Goal: Information Seeking & Learning: Learn about a topic

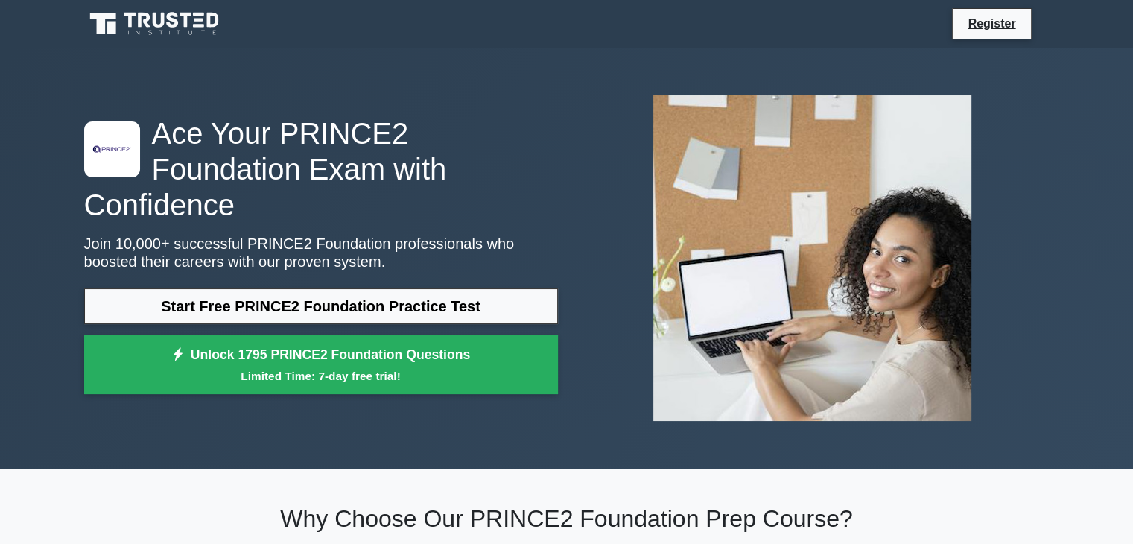
scroll to position [1862, 0]
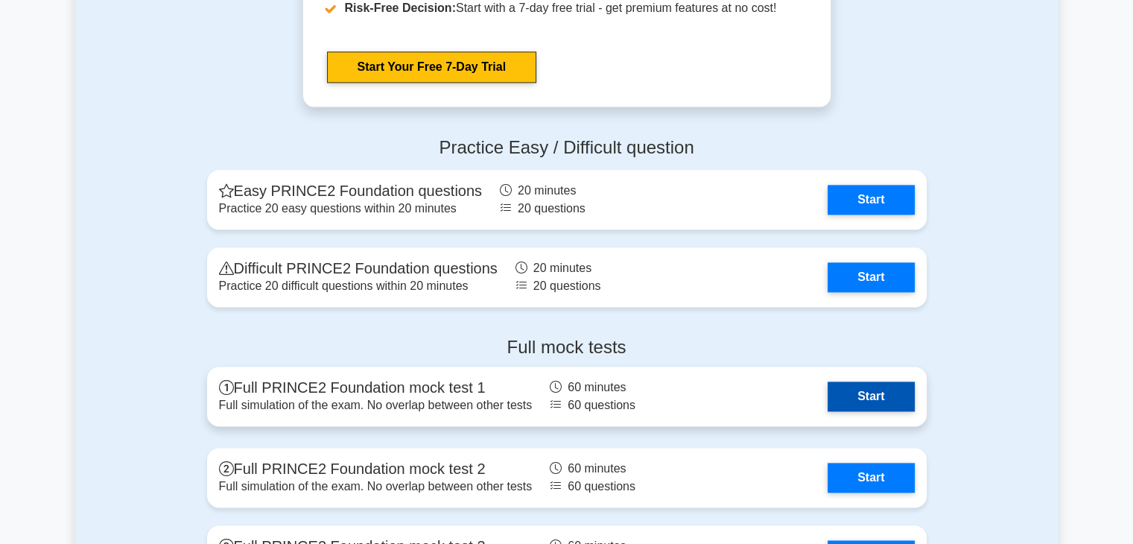
click at [861, 399] on link "Start" at bounding box center [871, 396] width 86 height 30
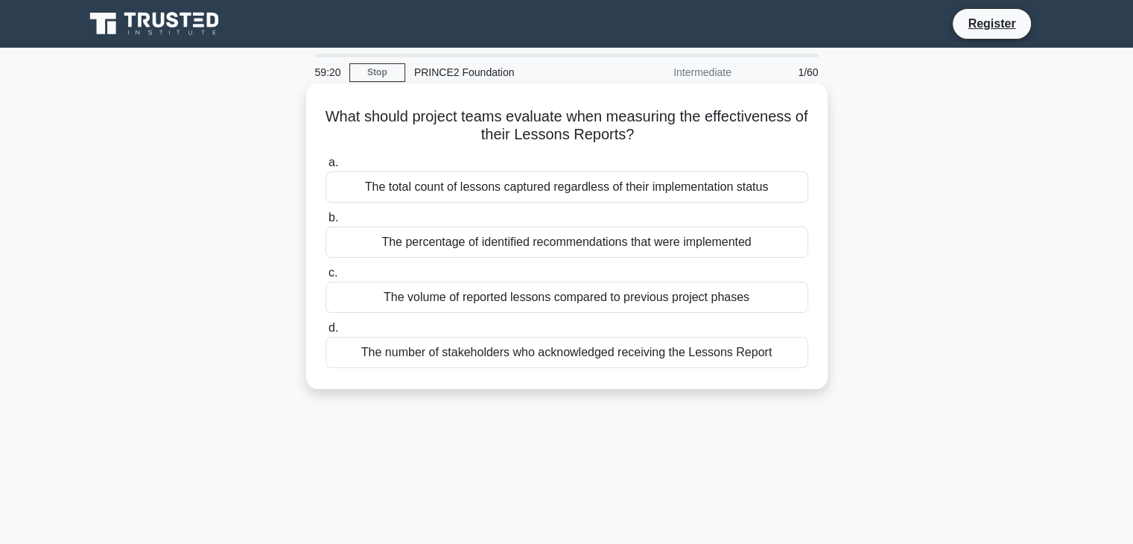
click at [521, 244] on div "The percentage of identified recommendations that were implemented" at bounding box center [567, 241] width 483 height 31
click at [326, 223] on input "b. The percentage of identified recommendations that were implemented" at bounding box center [326, 218] width 0 height 10
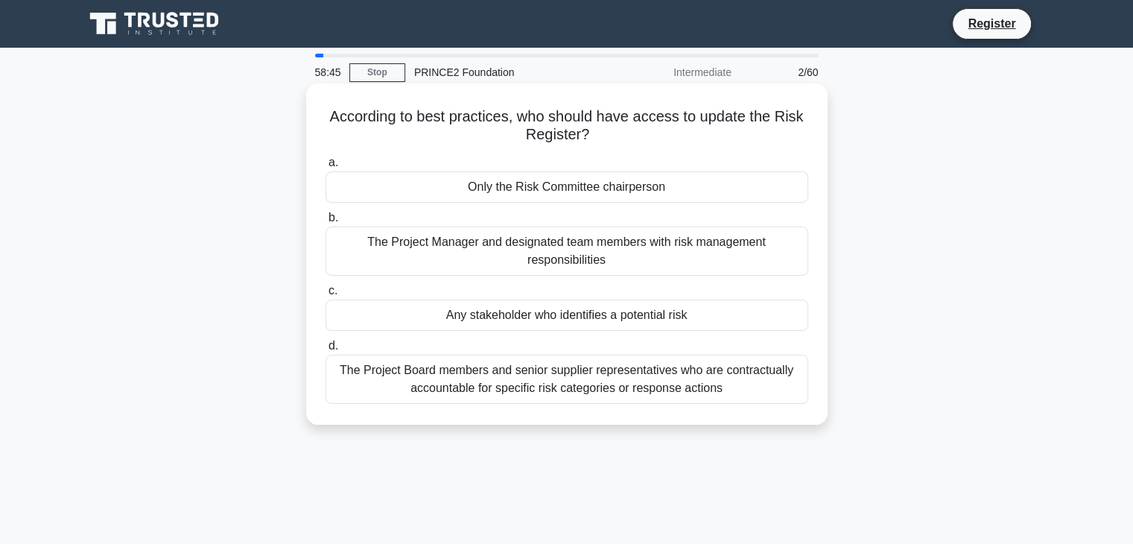
click at [508, 314] on div "Any stakeholder who identifies a potential risk" at bounding box center [567, 314] width 483 height 31
click at [326, 296] on input "c. Any stakeholder who identifies a potential risk" at bounding box center [326, 291] width 0 height 10
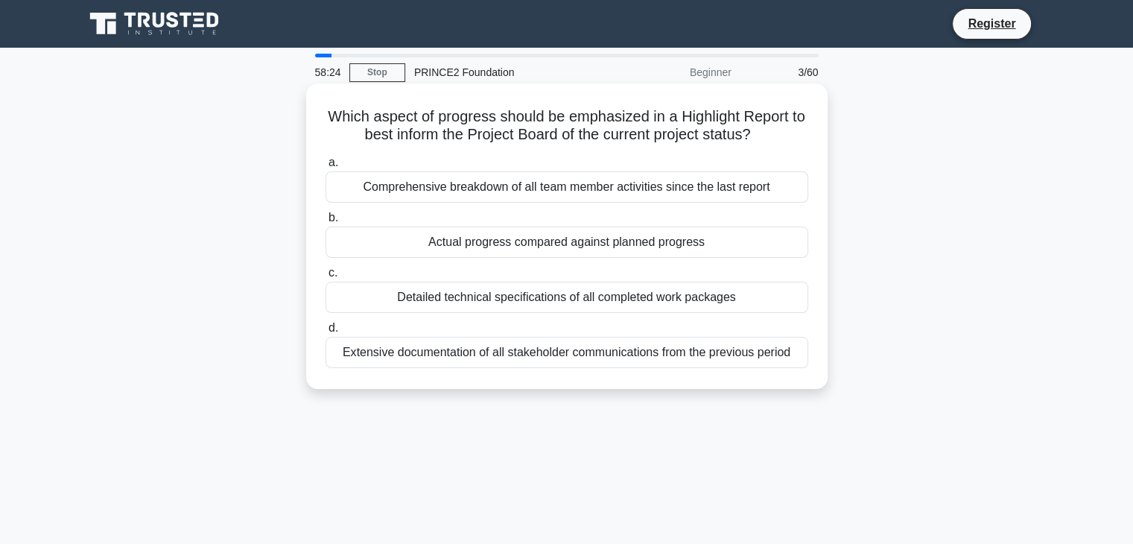
click at [562, 248] on div "Actual progress compared against planned progress" at bounding box center [567, 241] width 483 height 31
click at [326, 223] on input "b. Actual progress compared against planned progress" at bounding box center [326, 218] width 0 height 10
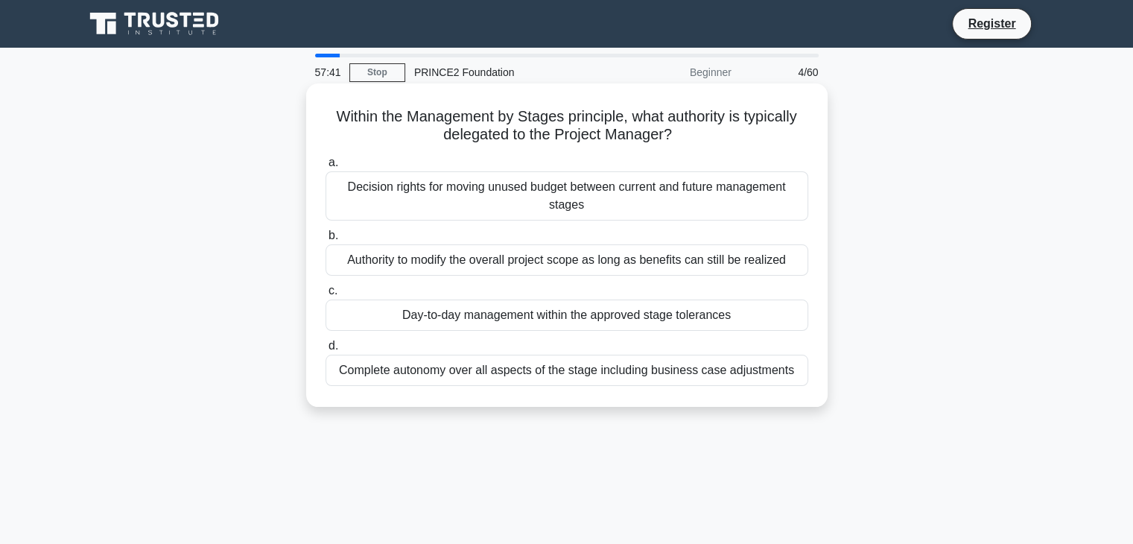
click at [569, 315] on div "Day-to-day management within the approved stage tolerances" at bounding box center [567, 314] width 483 height 31
click at [326, 296] on input "c. Day-to-day management within the approved stage tolerances" at bounding box center [326, 291] width 0 height 10
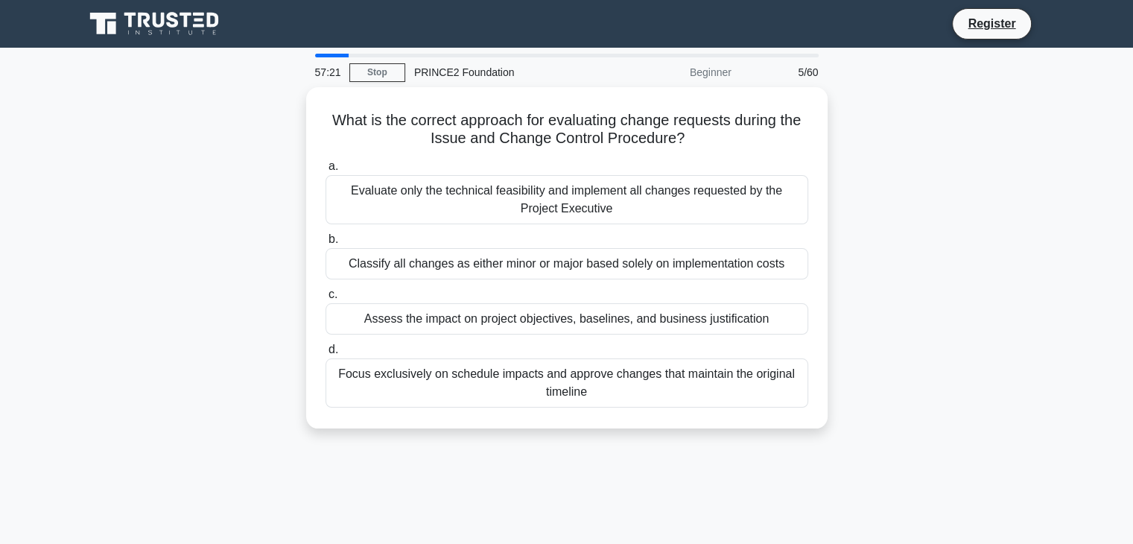
click at [571, 314] on div "Assess the impact on project objectives, baselines, and business justification" at bounding box center [567, 318] width 483 height 31
click at [326, 299] on input "c. Assess the impact on project objectives, baselines, and business justificati…" at bounding box center [326, 295] width 0 height 10
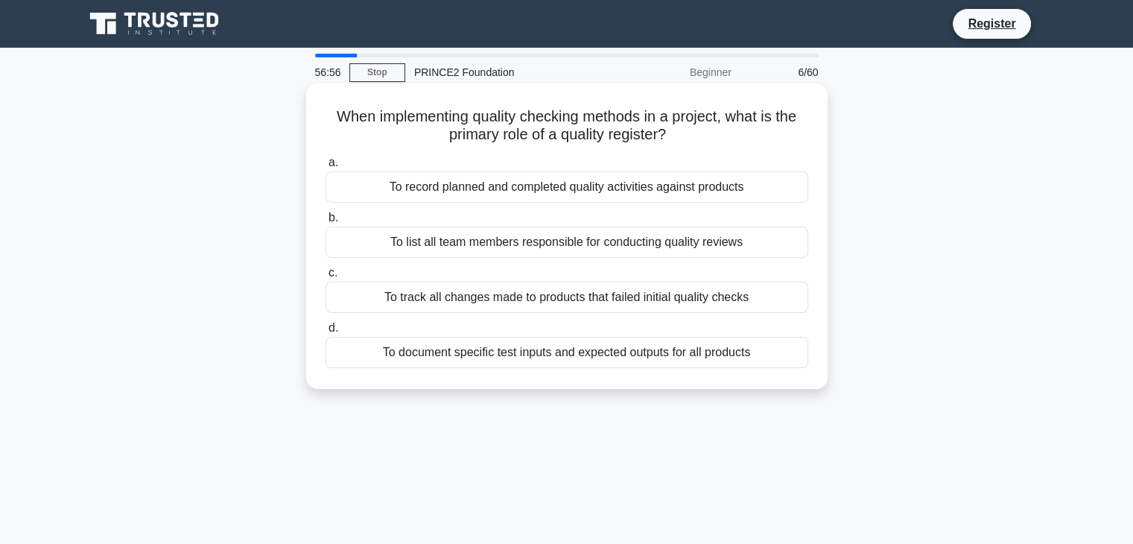
click at [572, 352] on div "To document specific test inputs and expected outputs for all products" at bounding box center [567, 352] width 483 height 31
click at [326, 333] on input "d. To document specific test inputs and expected outputs for all products" at bounding box center [326, 328] width 0 height 10
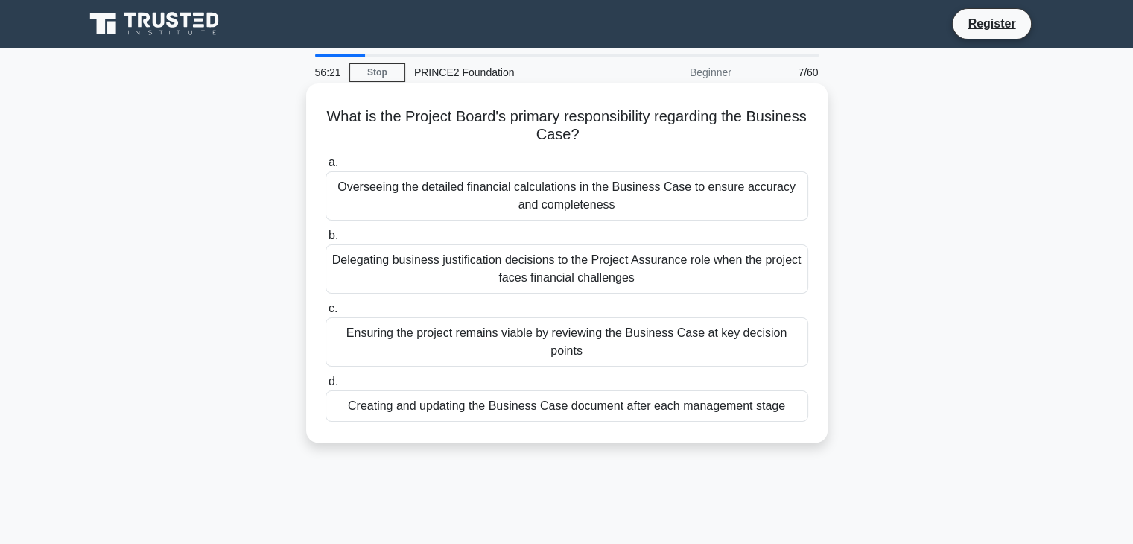
click at [579, 390] on div "Creating and updating the Business Case document after each management stage" at bounding box center [567, 405] width 483 height 31
click at [326, 384] on input "d. Creating and updating the Business Case document after each management stage" at bounding box center [326, 382] width 0 height 10
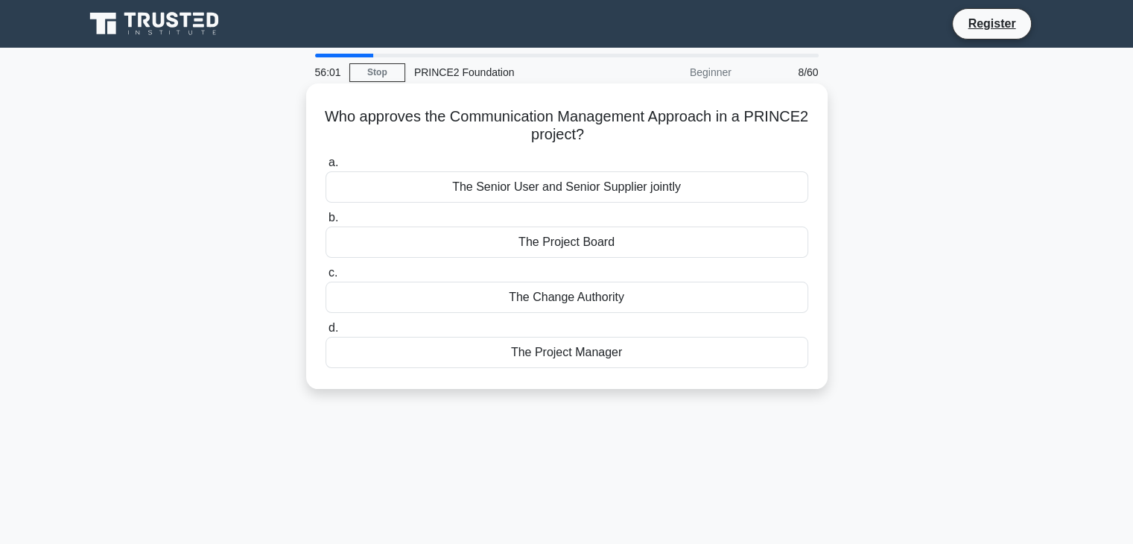
click at [593, 246] on div "The Project Board" at bounding box center [567, 241] width 483 height 31
click at [326, 223] on input "b. The Project Board" at bounding box center [326, 218] width 0 height 10
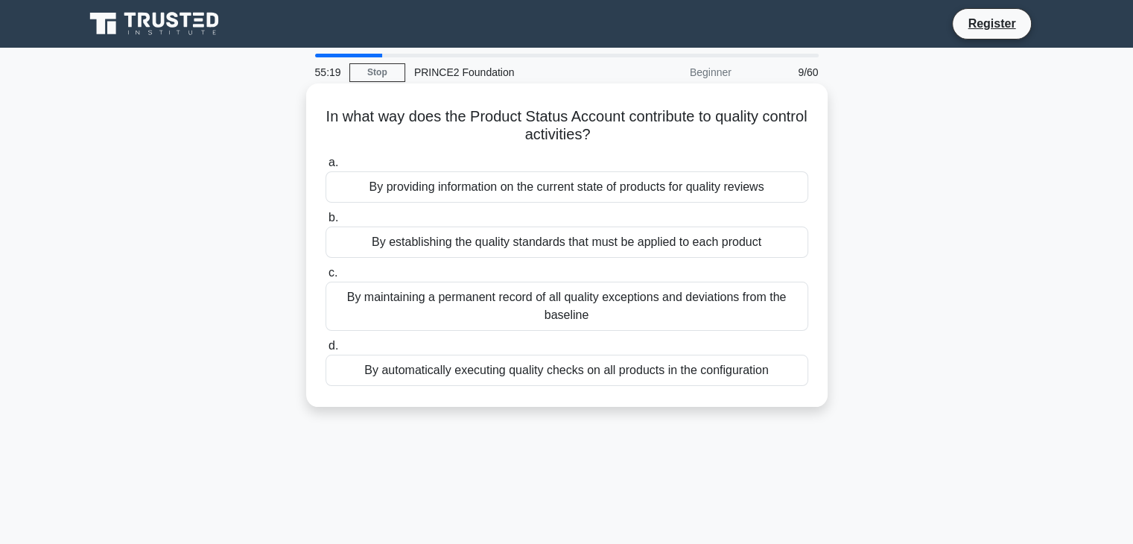
click at [589, 189] on div "By providing information on the current state of products for quality reviews" at bounding box center [567, 186] width 483 height 31
click at [326, 168] on input "a. By providing information on the current state of products for quality reviews" at bounding box center [326, 163] width 0 height 10
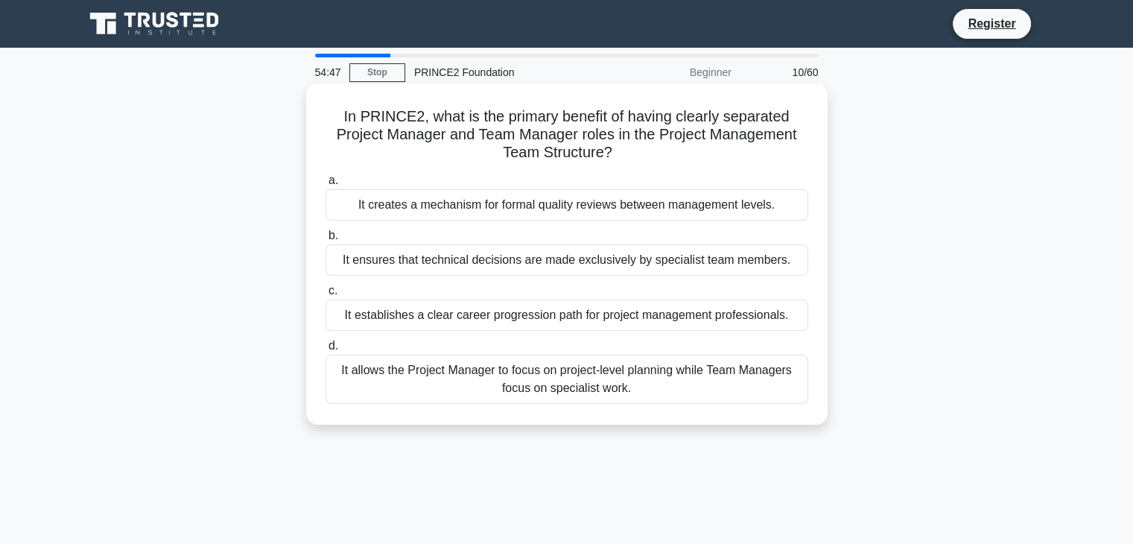
click at [569, 378] on div "It allows the Project Manager to focus on project-level planning while Team Man…" at bounding box center [567, 379] width 483 height 49
click at [326, 351] on input "d. It allows the Project Manager to focus on project-level planning while Team …" at bounding box center [326, 346] width 0 height 10
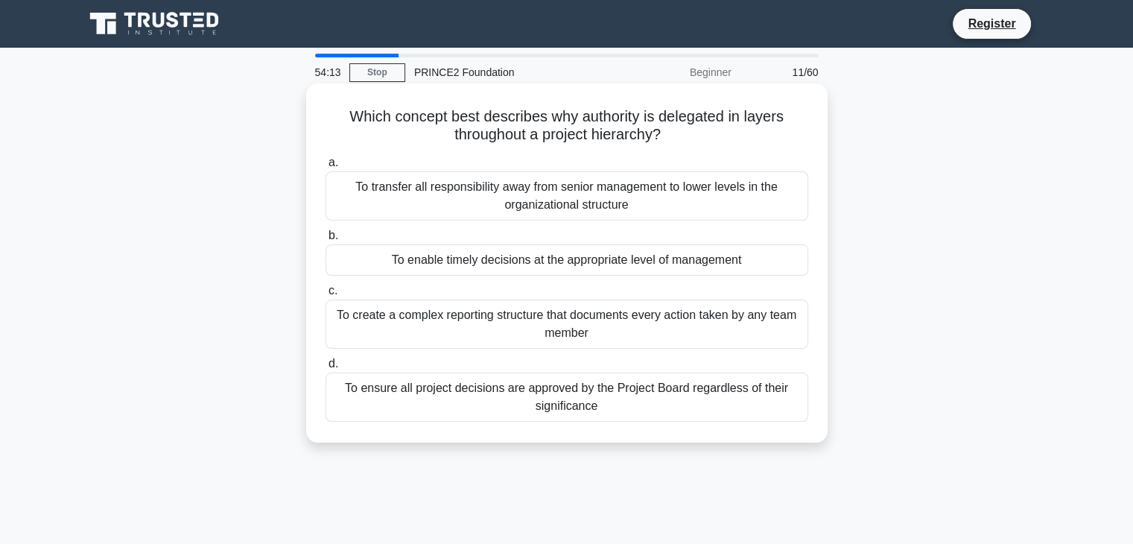
click at [606, 260] on div "To enable timely decisions at the appropriate level of management" at bounding box center [567, 259] width 483 height 31
click at [326, 241] on input "b. To enable timely decisions at the appropriate level of management" at bounding box center [326, 236] width 0 height 10
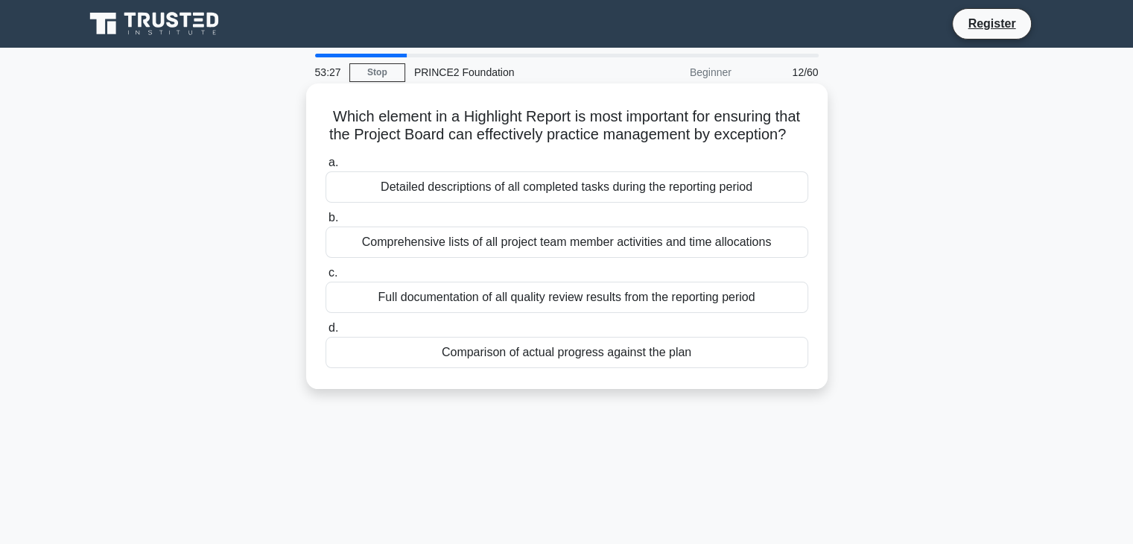
click at [617, 368] on div "Comparison of actual progress against the plan" at bounding box center [567, 352] width 483 height 31
click at [326, 333] on input "d. Comparison of actual progress against the plan" at bounding box center [326, 328] width 0 height 10
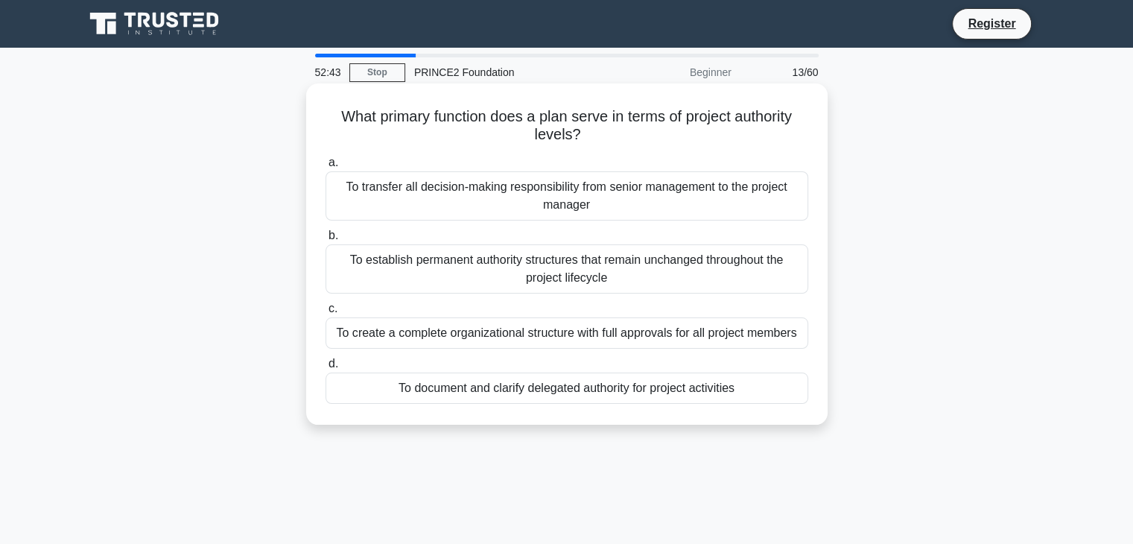
click at [590, 388] on div "To document and clarify delegated authority for project activities" at bounding box center [567, 387] width 483 height 31
click at [326, 369] on input "d. To document and clarify delegated authority for project activities" at bounding box center [326, 364] width 0 height 10
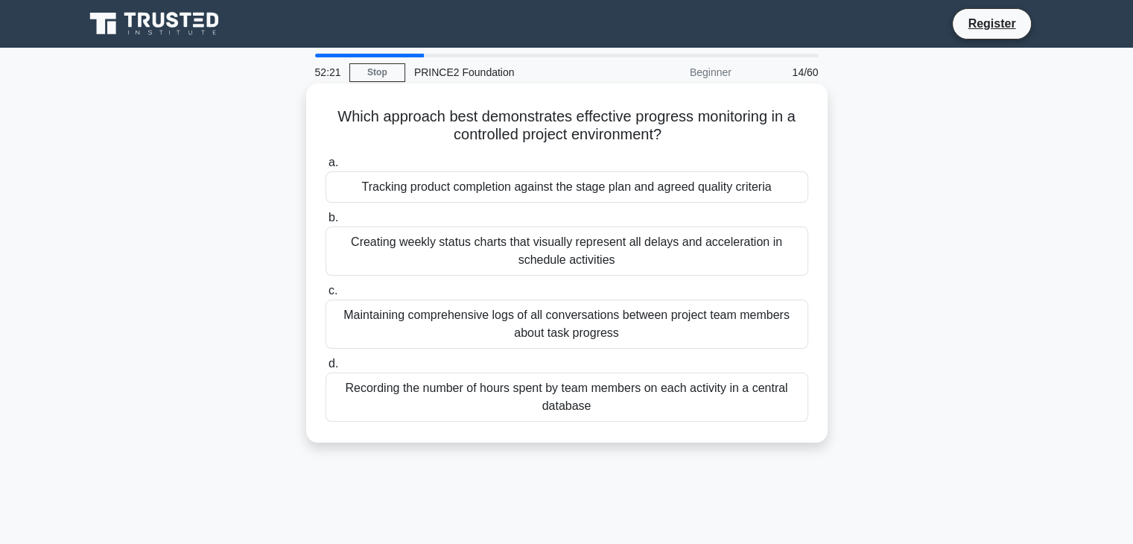
click at [581, 260] on div "Creating weekly status charts that visually represent all delays and accelerati…" at bounding box center [567, 250] width 483 height 49
click at [326, 223] on input "b. Creating weekly status charts that visually represent all delays and acceler…" at bounding box center [326, 218] width 0 height 10
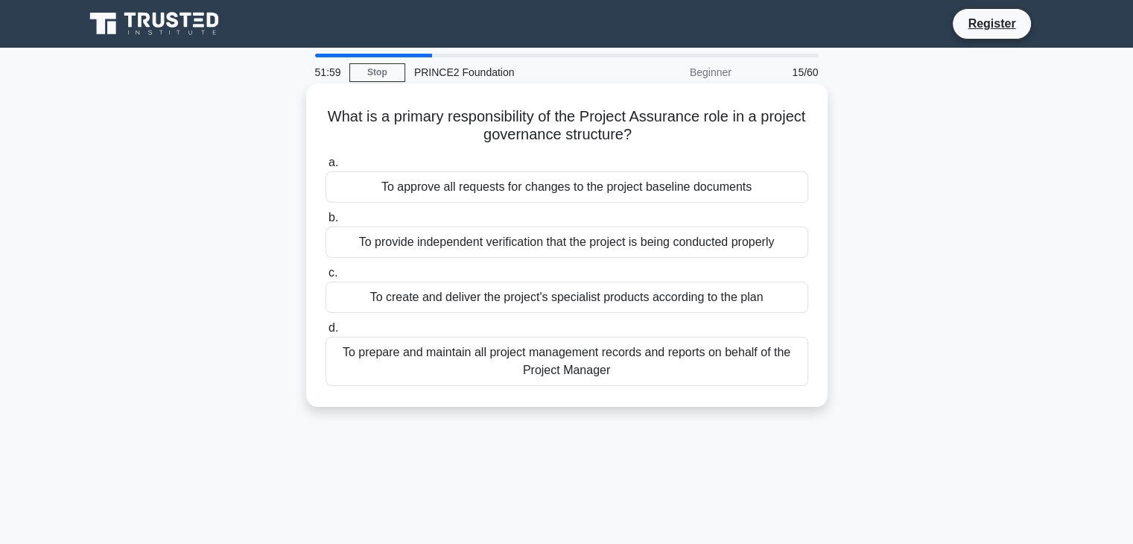
click at [589, 188] on div "To approve all requests for changes to the project baseline documents" at bounding box center [567, 186] width 483 height 31
click at [326, 168] on input "a. To approve all requests for changes to the project baseline documents" at bounding box center [326, 163] width 0 height 10
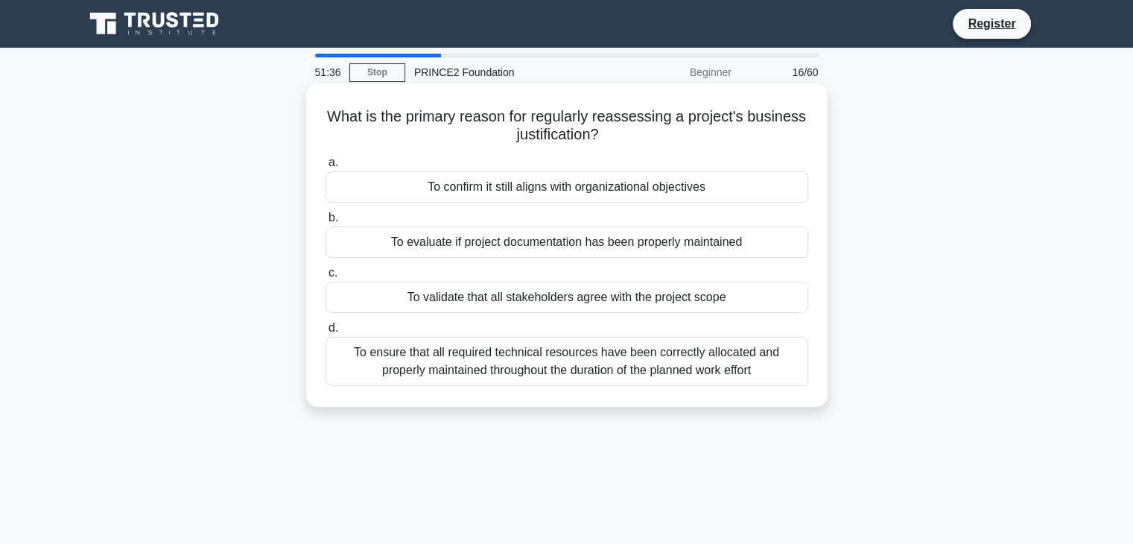
click at [679, 188] on div "To confirm it still aligns with organizational objectives" at bounding box center [567, 186] width 483 height 31
click at [326, 168] on input "a. To confirm it still aligns with organizational objectives" at bounding box center [326, 163] width 0 height 10
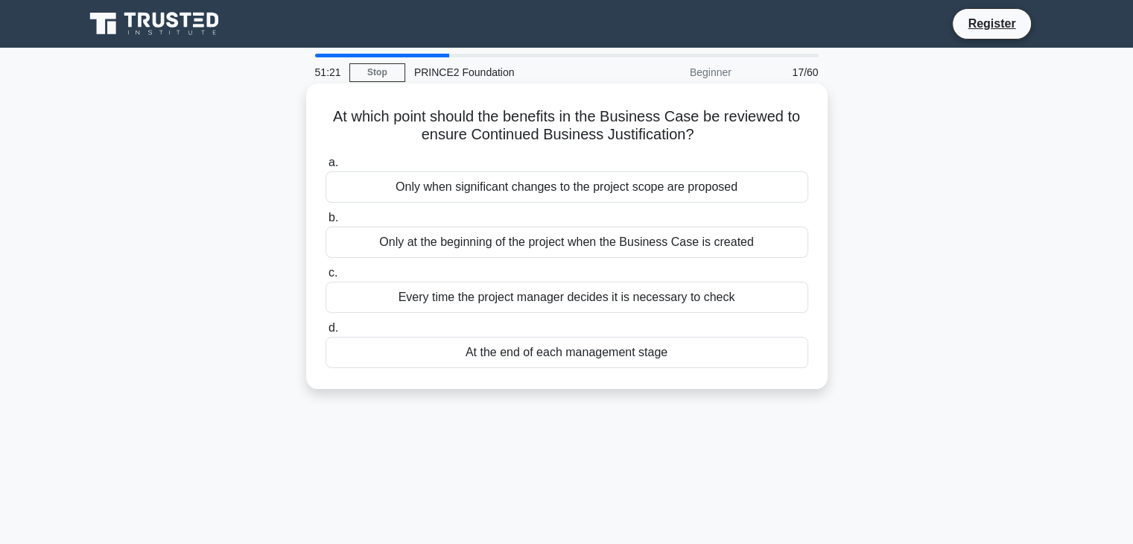
click at [598, 357] on div "At the end of each management stage" at bounding box center [567, 352] width 483 height 31
click at [326, 333] on input "d. At the end of each management stage" at bounding box center [326, 328] width 0 height 10
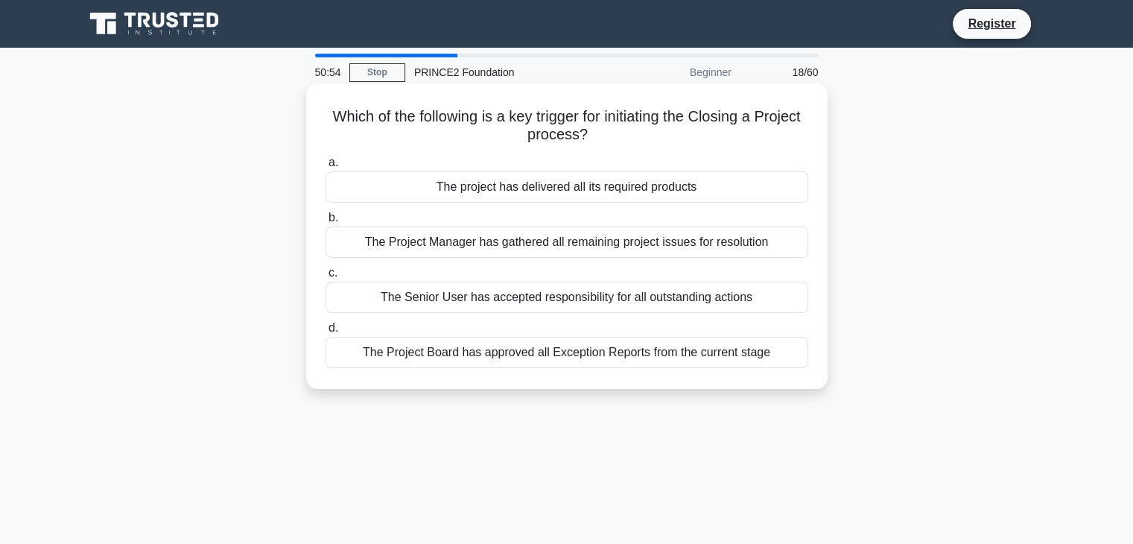
click at [668, 186] on div "The project has delivered all its required products" at bounding box center [567, 186] width 483 height 31
click at [326, 168] on input "a. The project has delivered all its required products" at bounding box center [326, 163] width 0 height 10
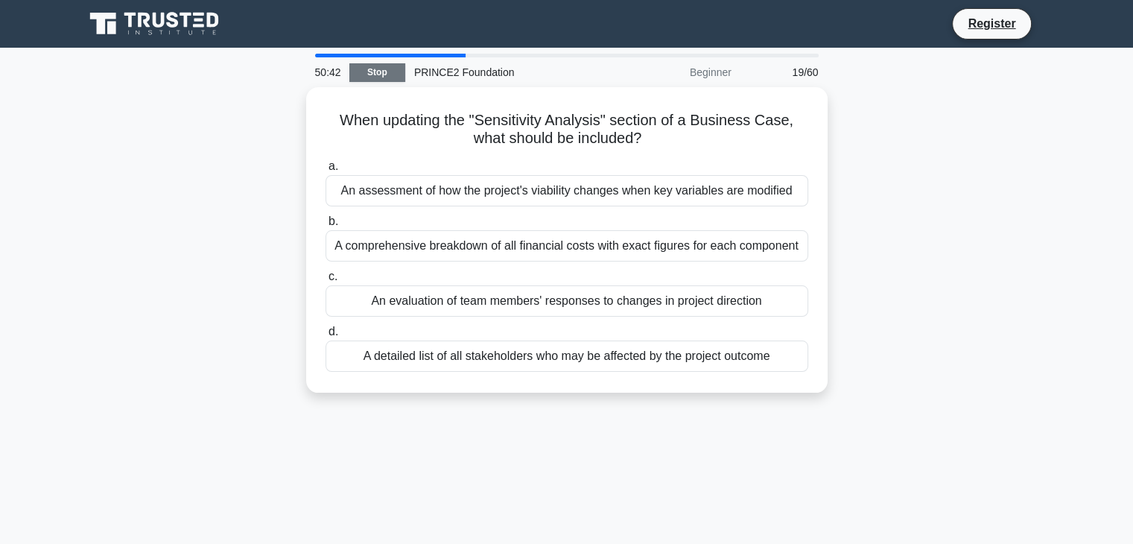
click at [378, 70] on link "Stop" at bounding box center [377, 72] width 56 height 19
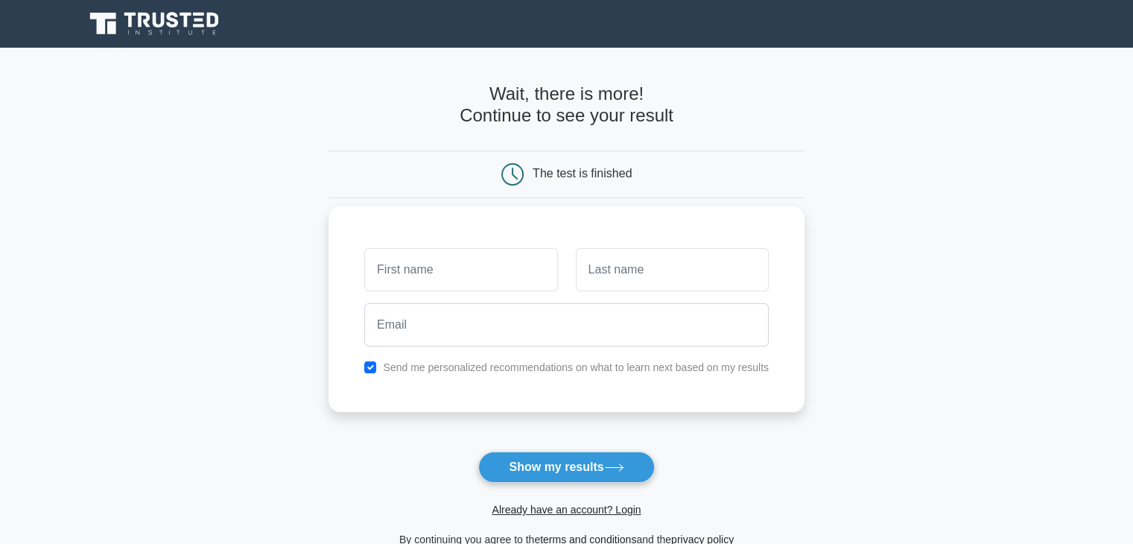
click at [455, 270] on input "text" at bounding box center [460, 269] width 193 height 43
type input "[PERSON_NAME]"
click at [623, 272] on input "text" at bounding box center [672, 269] width 193 height 43
type input "green"
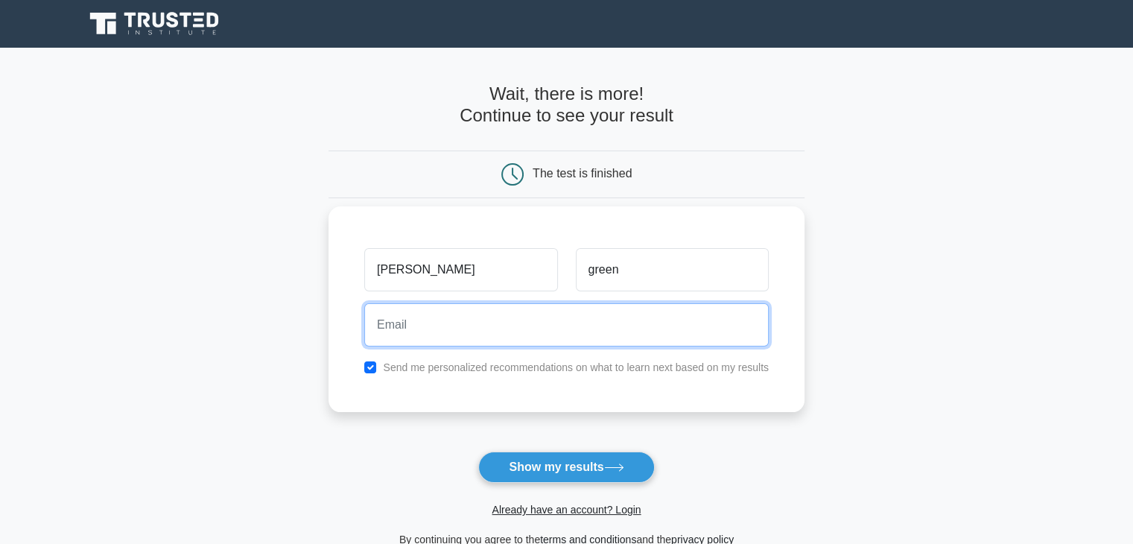
click at [447, 324] on input "email" at bounding box center [566, 324] width 405 height 43
type input "[EMAIL_ADDRESS][DOMAIN_NAME]"
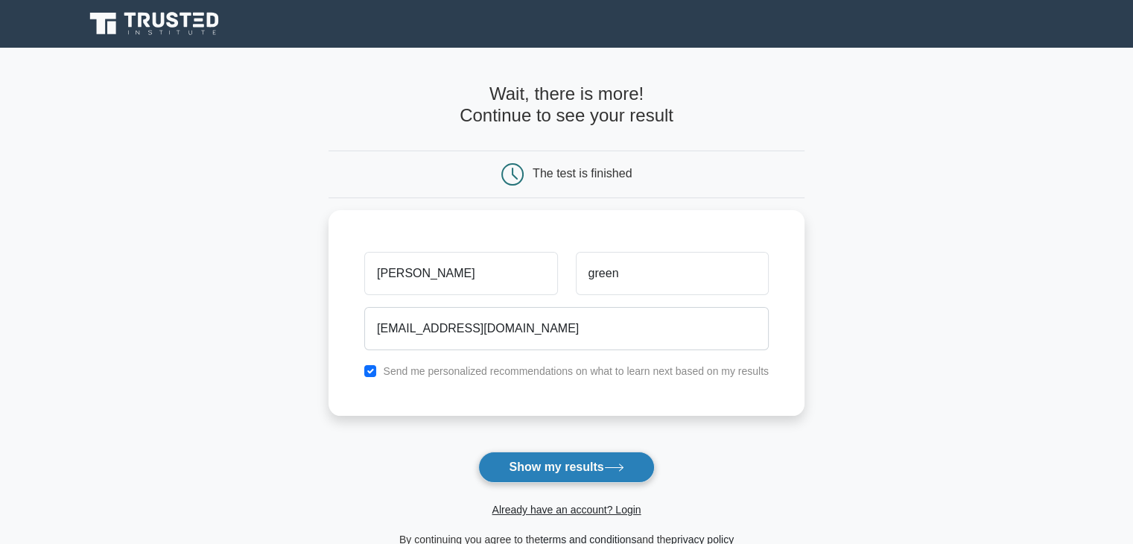
click at [559, 472] on button "Show my results" at bounding box center [566, 466] width 176 height 31
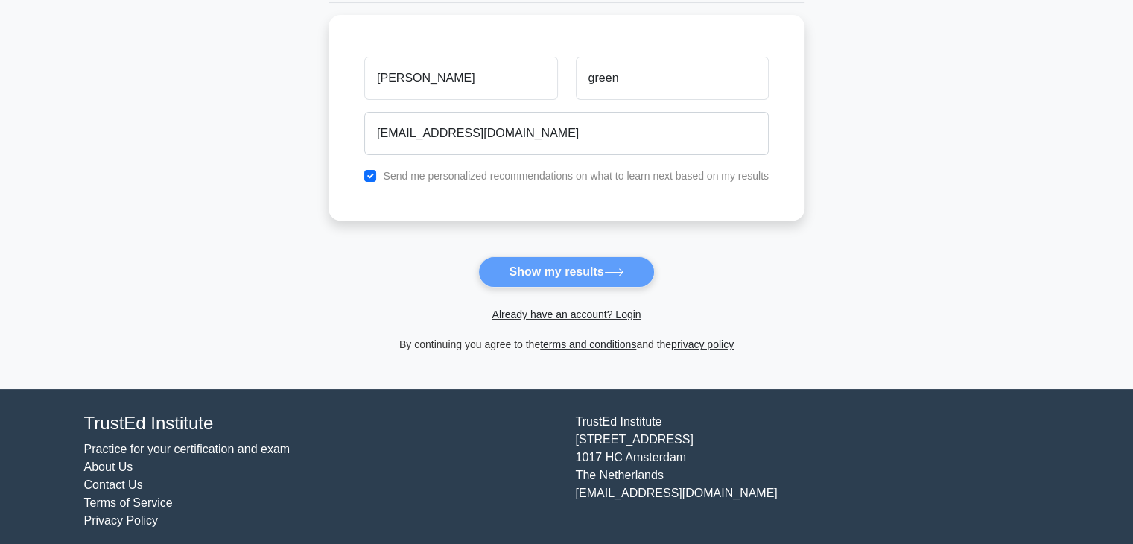
scroll to position [204, 0]
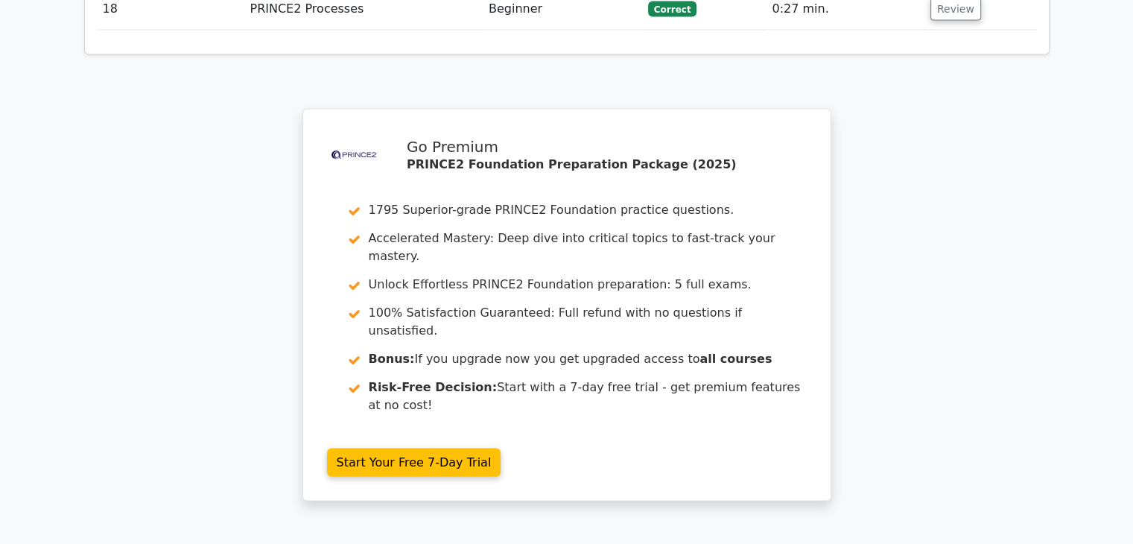
scroll to position [2819, 0]
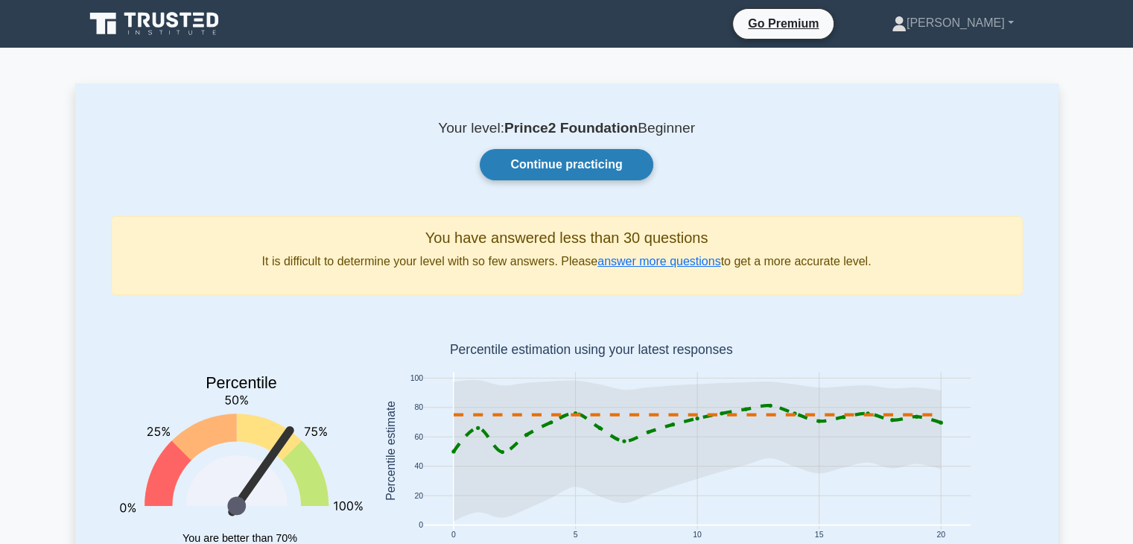
click at [599, 162] on link "Continue practicing" at bounding box center [566, 164] width 173 height 31
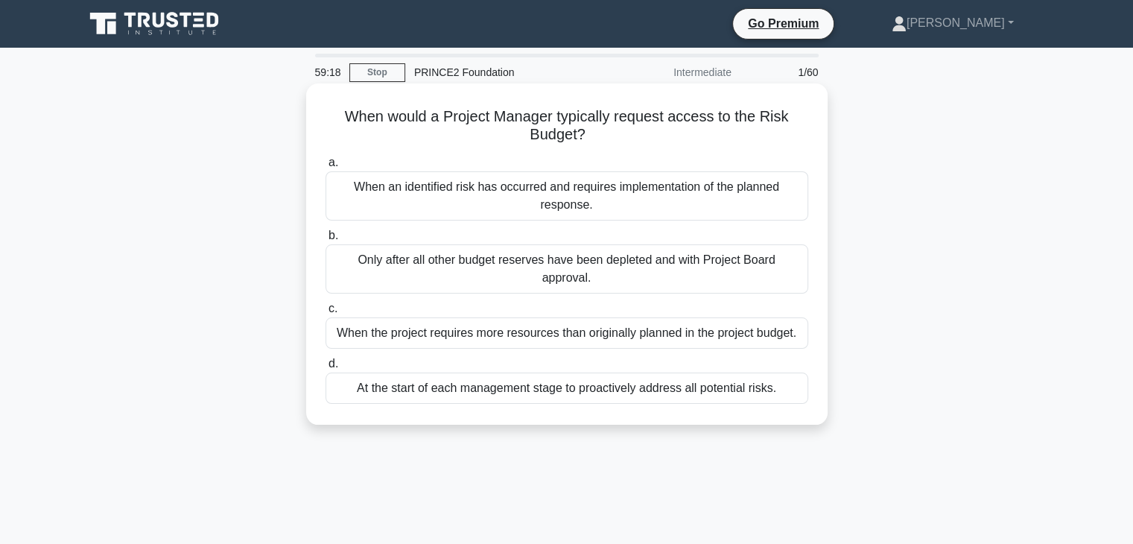
click at [589, 372] on div "At the start of each management stage to proactively address all potential risk…" at bounding box center [567, 387] width 483 height 31
click at [326, 369] on input "d. At the start of each management stage to proactively address all potential r…" at bounding box center [326, 364] width 0 height 10
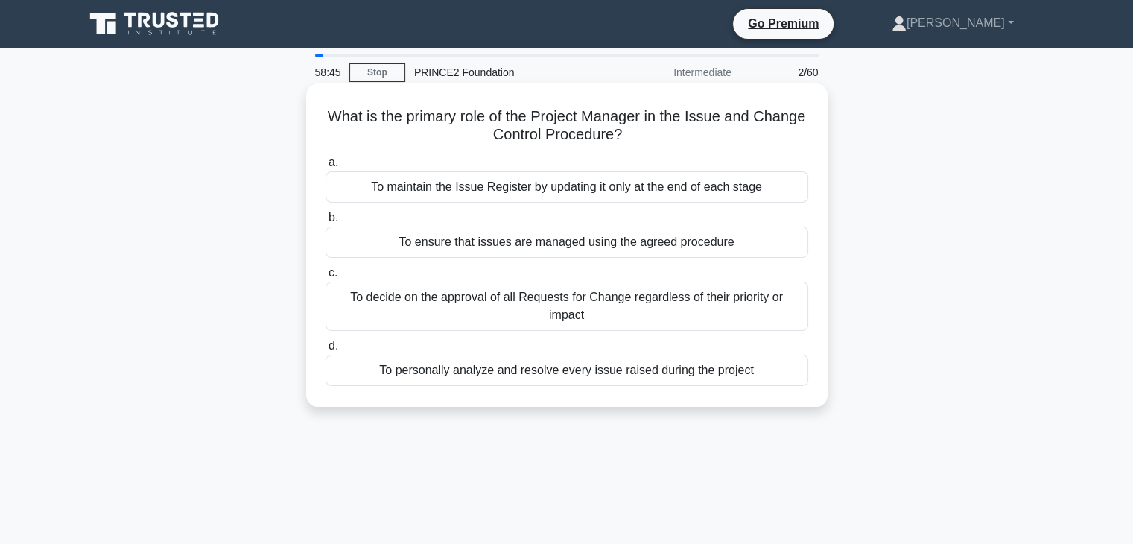
click at [533, 302] on div "To decide on the approval of all Requests for Change regardless of their priori…" at bounding box center [567, 306] width 483 height 49
click at [326, 278] on input "c. To decide on the approval of all Requests for Change regardless of their pri…" at bounding box center [326, 273] width 0 height 10
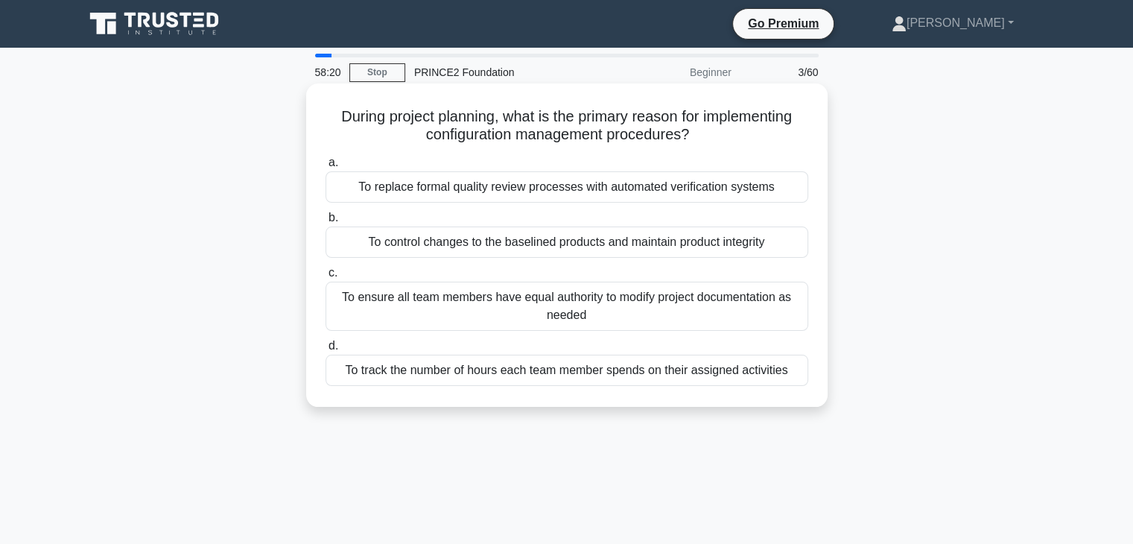
click at [530, 245] on div "To control changes to the baselined products and maintain product integrity" at bounding box center [567, 241] width 483 height 31
click at [326, 223] on input "b. To control changes to the baselined products and maintain product integrity" at bounding box center [326, 218] width 0 height 10
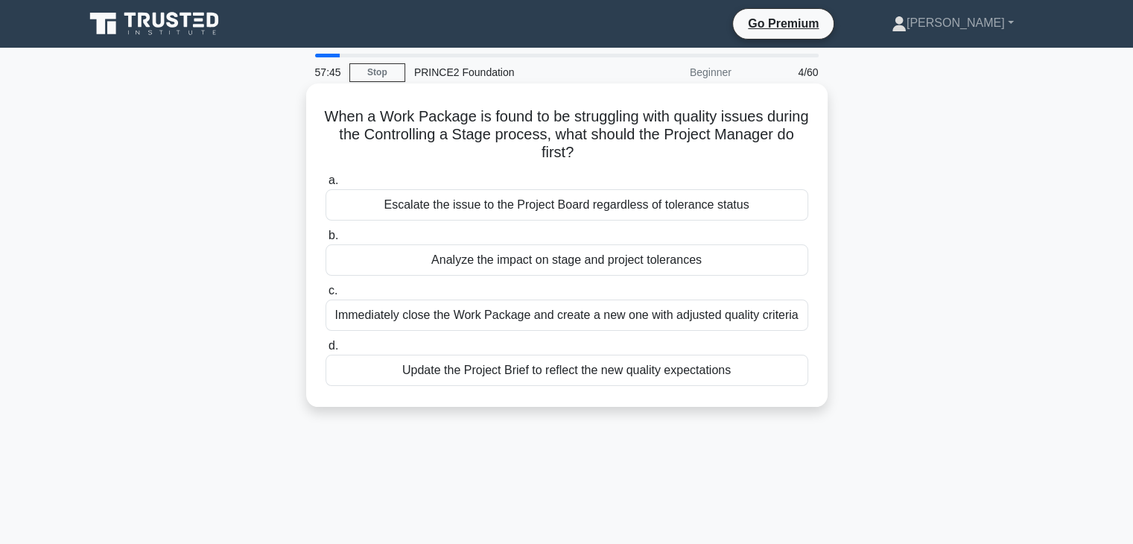
click at [551, 266] on div "Analyze the impact on stage and project tolerances" at bounding box center [567, 259] width 483 height 31
click at [326, 241] on input "b. Analyze the impact on stage and project tolerances" at bounding box center [326, 236] width 0 height 10
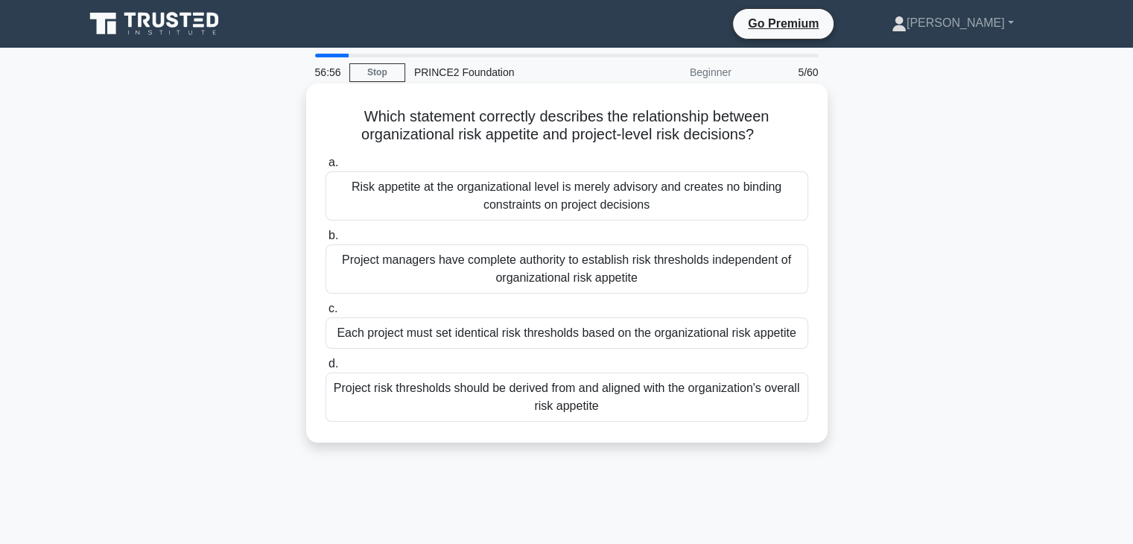
click at [539, 394] on div "Project risk thresholds should be derived from and aligned with the organizatio…" at bounding box center [567, 396] width 483 height 49
click at [326, 369] on input "d. Project risk thresholds should be derived from and aligned with the organiza…" at bounding box center [326, 364] width 0 height 10
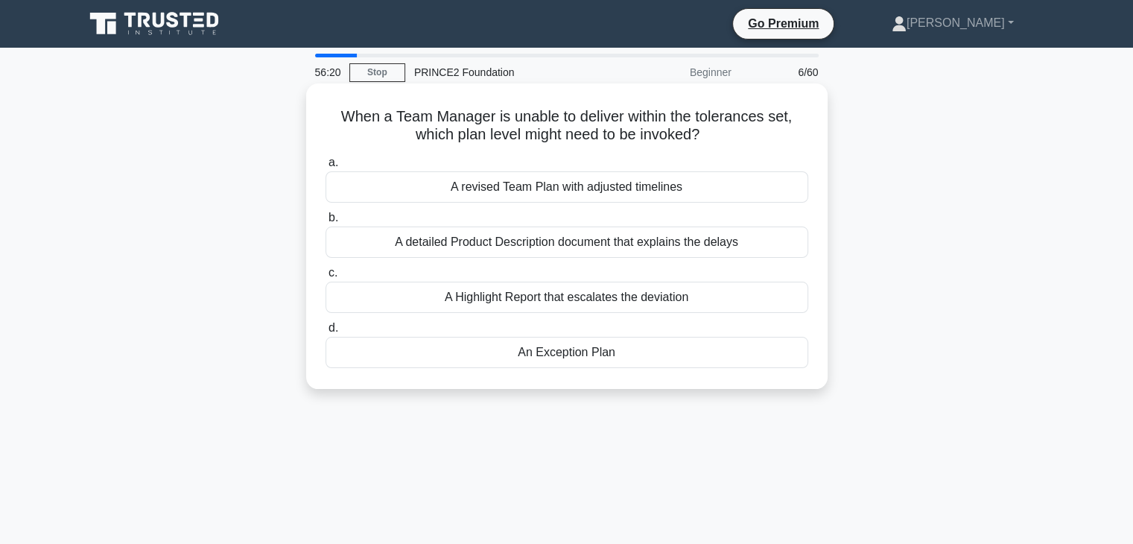
click at [540, 349] on div "An Exception Plan" at bounding box center [567, 352] width 483 height 31
click at [326, 333] on input "d. An Exception Plan" at bounding box center [326, 328] width 0 height 10
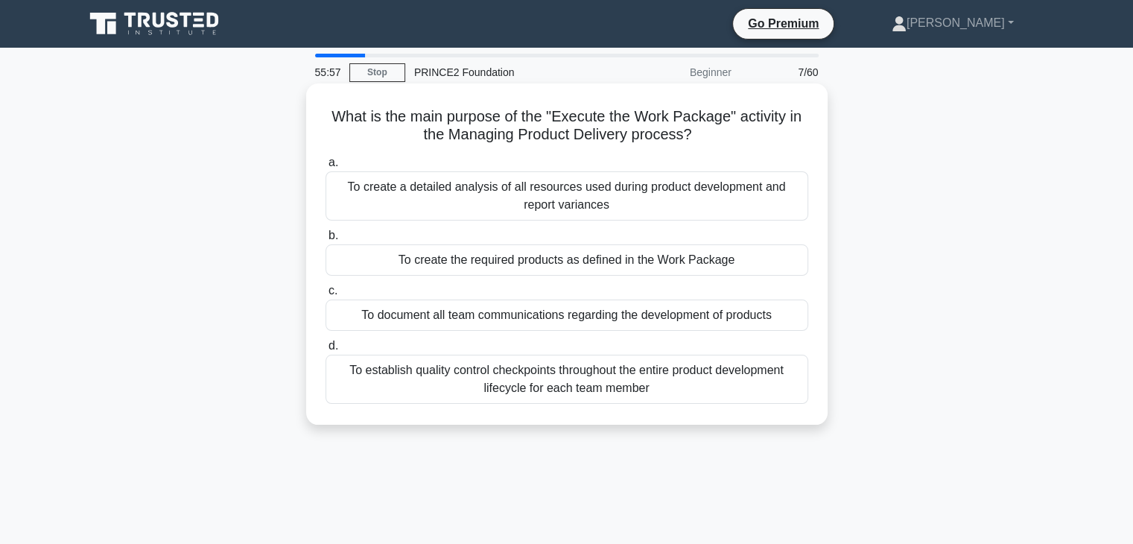
click at [587, 189] on div "To create a detailed analysis of all resources used during product development …" at bounding box center [567, 195] width 483 height 49
click at [326, 168] on input "a. To create a detailed analysis of all resources used during product developme…" at bounding box center [326, 163] width 0 height 10
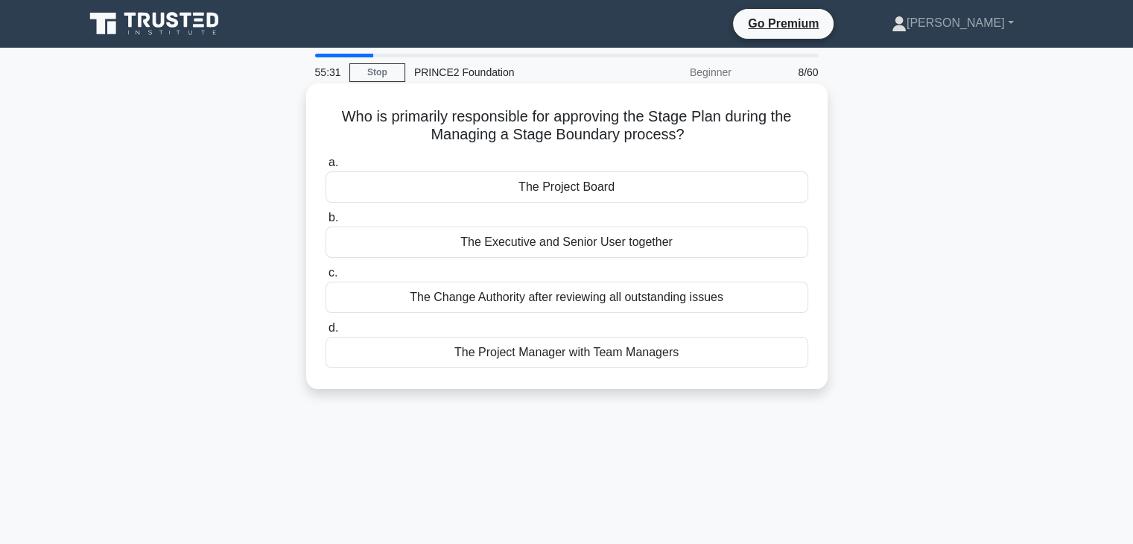
click at [569, 188] on div "The Project Board" at bounding box center [567, 186] width 483 height 31
click at [326, 168] on input "a. The Project Board" at bounding box center [326, 163] width 0 height 10
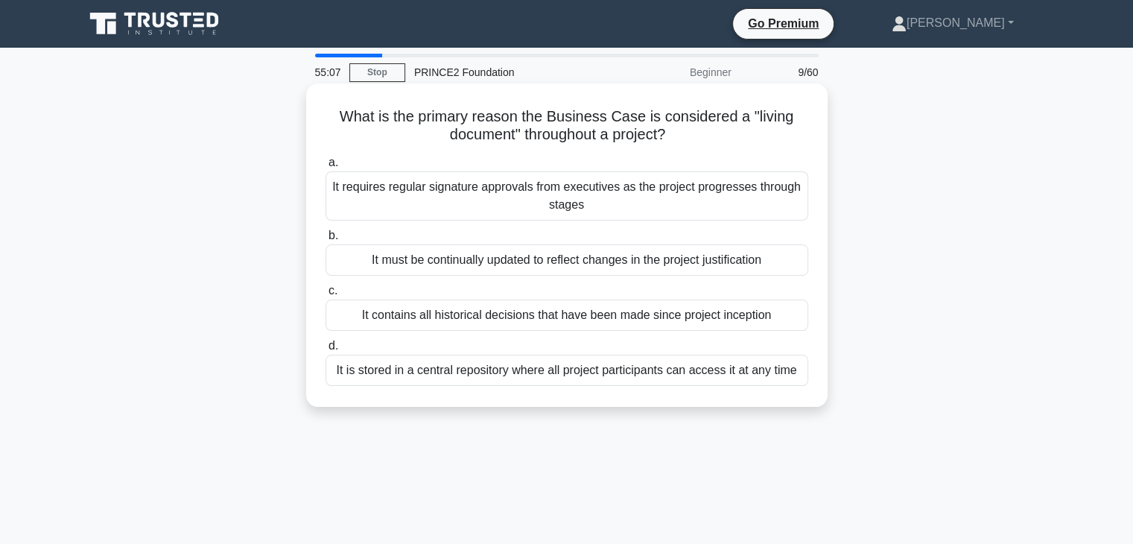
click at [576, 314] on div "It contains all historical decisions that have been made since project inception" at bounding box center [567, 314] width 483 height 31
click at [326, 296] on input "c. It contains all historical decisions that have been made since project incep…" at bounding box center [326, 291] width 0 height 10
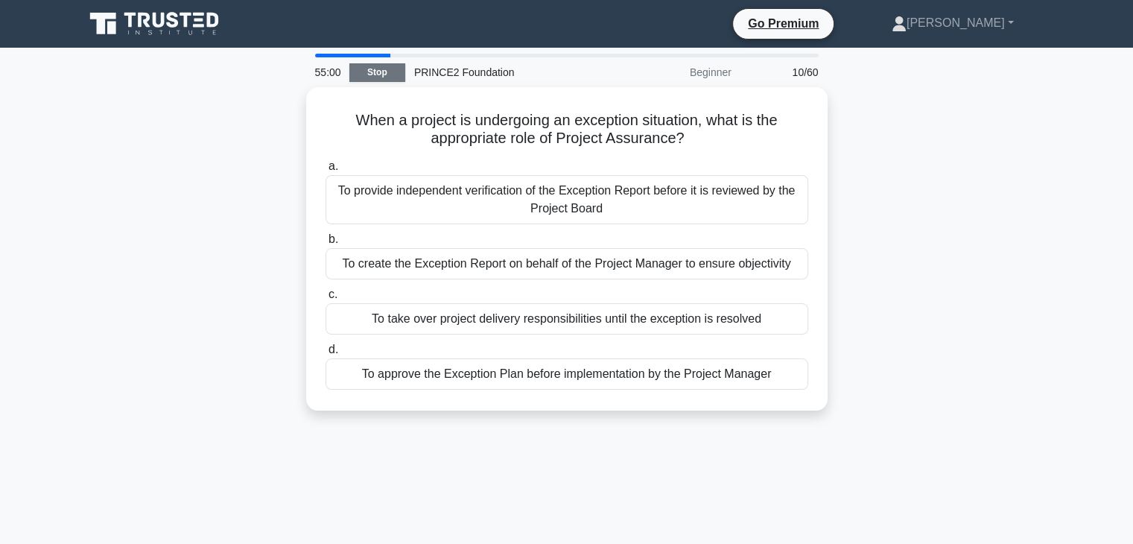
click at [379, 70] on link "Stop" at bounding box center [377, 72] width 56 height 19
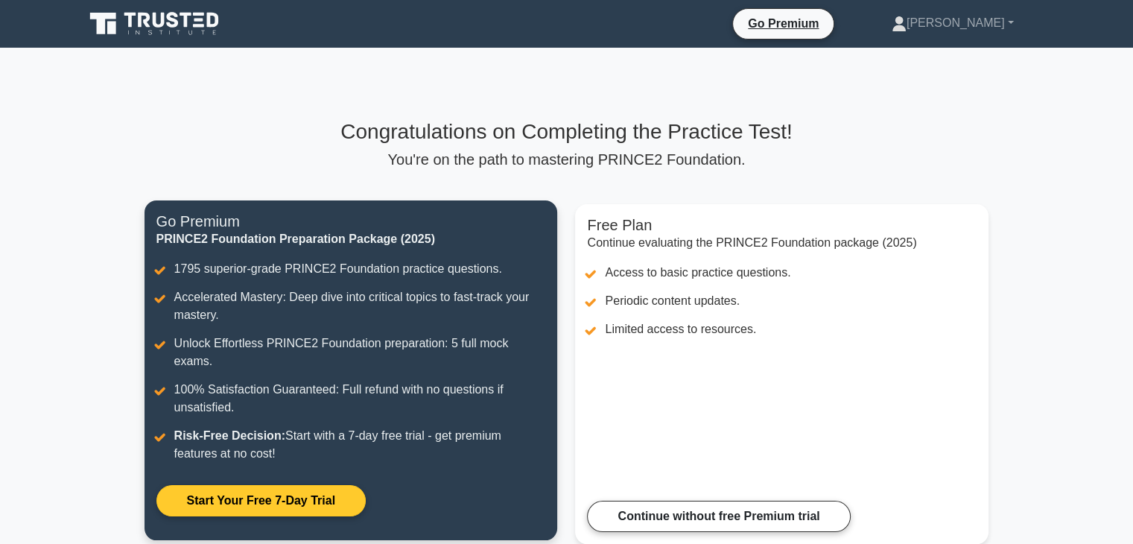
scroll to position [235, 0]
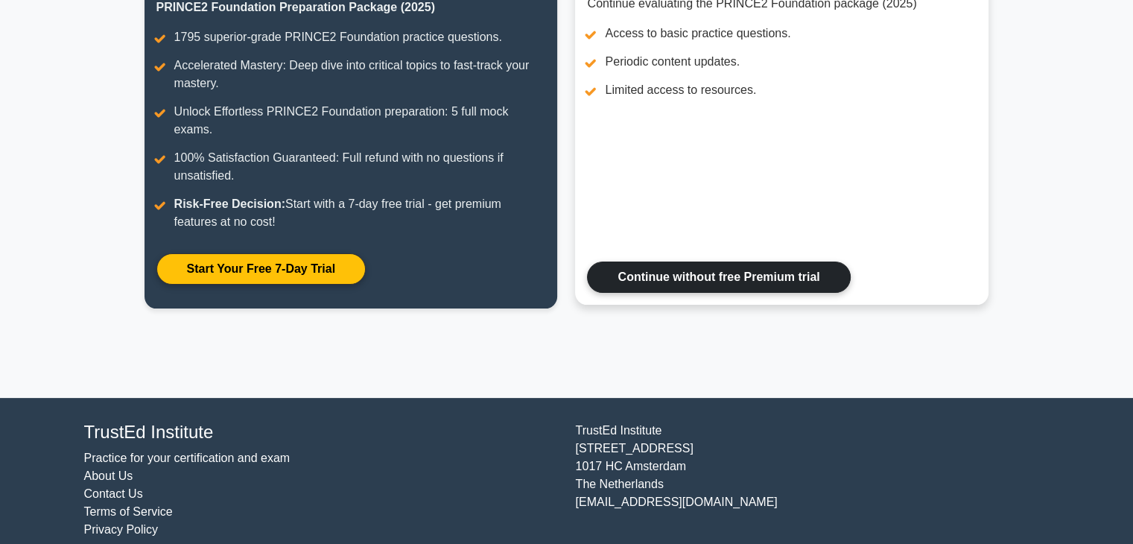
click at [649, 266] on link "Continue without free Premium trial" at bounding box center [718, 276] width 263 height 31
